Goal: Task Accomplishment & Management: Use online tool/utility

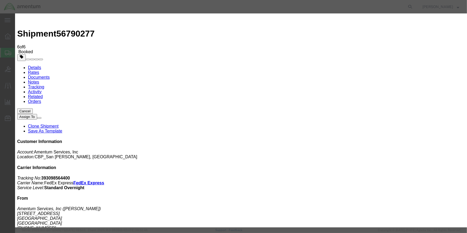
drag, startPoint x: 128, startPoint y: 56, endPoint x: 164, endPoint y: 63, distance: 36.4
type input "C:\fakepath\SJX 56790277.pdf"
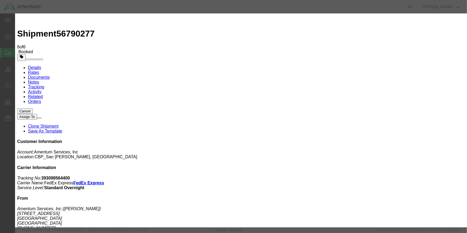
type input "C:\fakepath\SJX 56790277.pdf"
select select
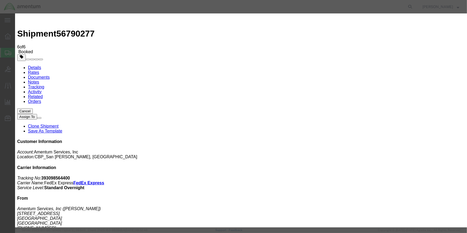
select select
